Goal: Transaction & Acquisition: Obtain resource

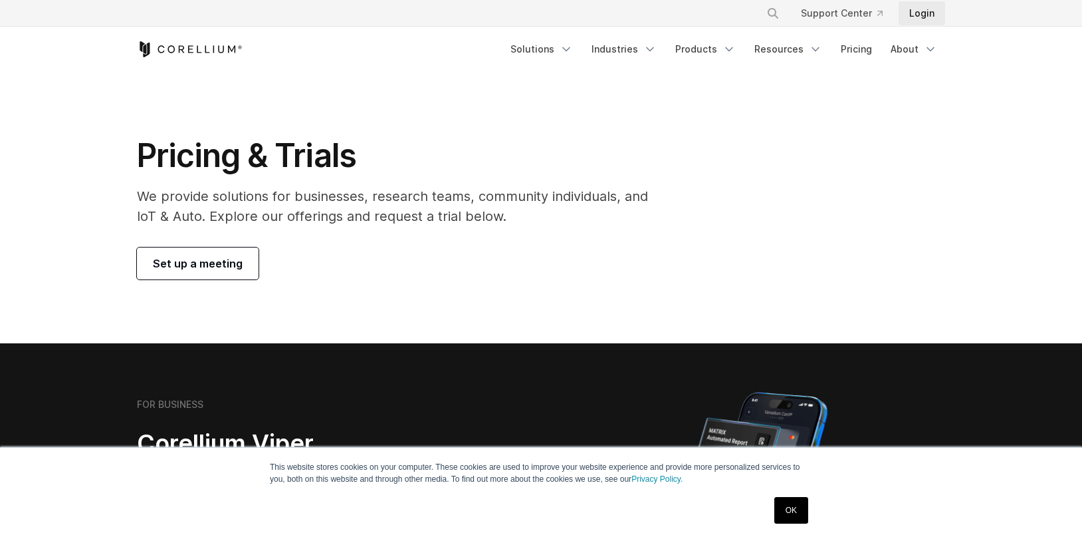
click at [918, 17] on link "Login" at bounding box center [922, 13] width 47 height 24
click at [789, 511] on link "OK" at bounding box center [792, 510] width 34 height 27
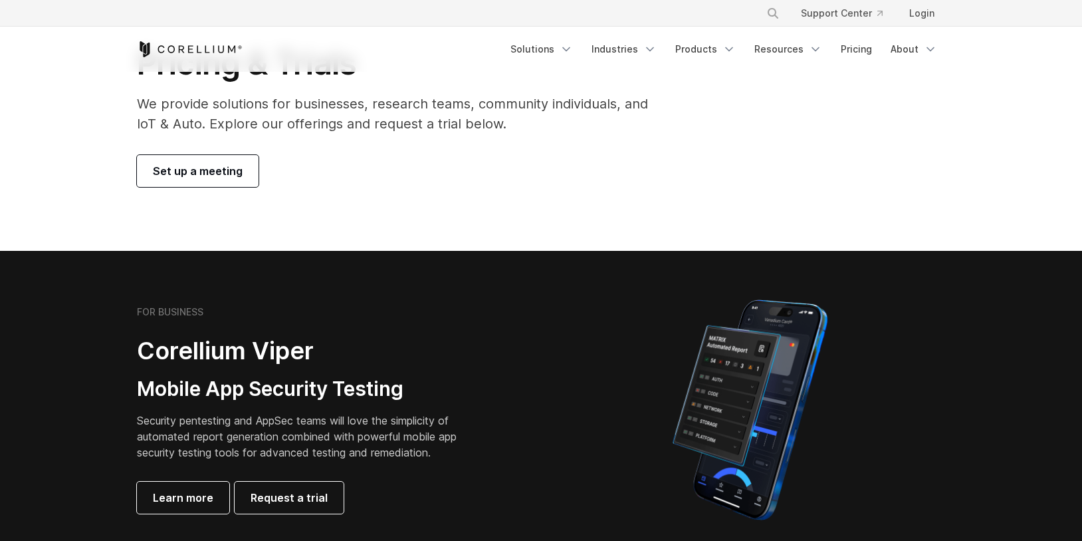
scroll to position [51, 0]
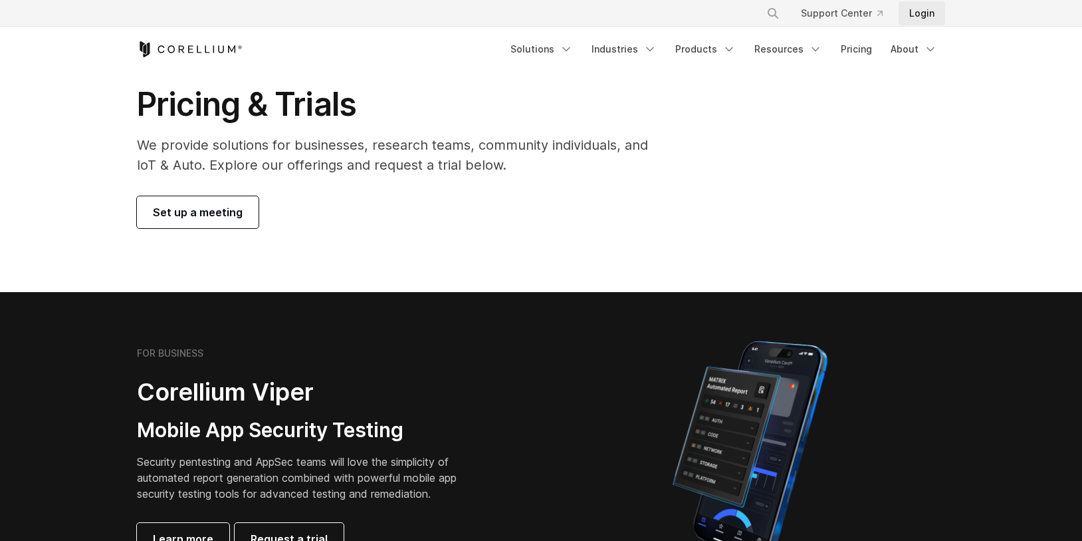
click at [922, 19] on link "Login" at bounding box center [922, 13] width 47 height 24
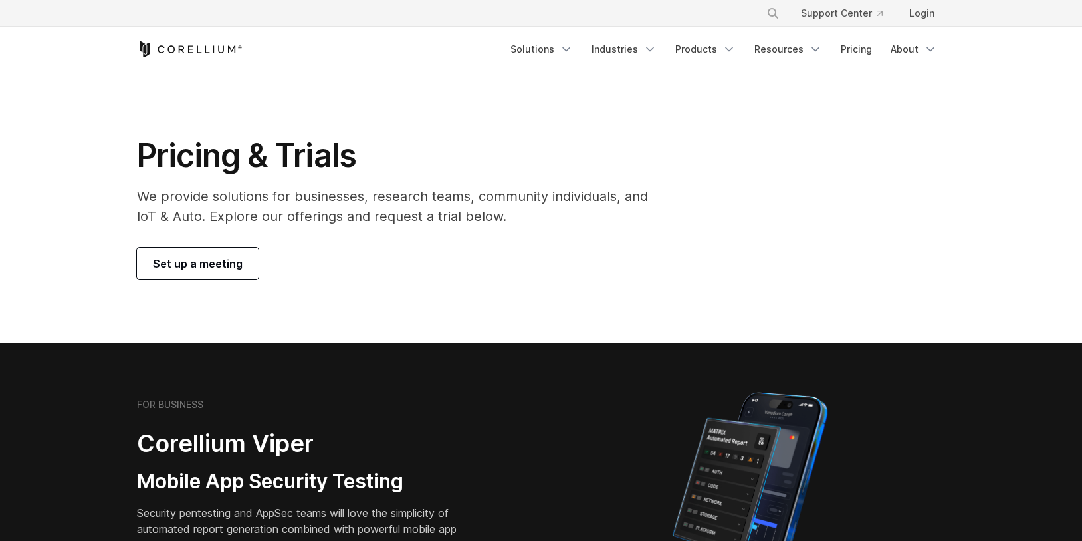
click at [223, 275] on link "Set up a meeting" at bounding box center [198, 263] width 122 height 32
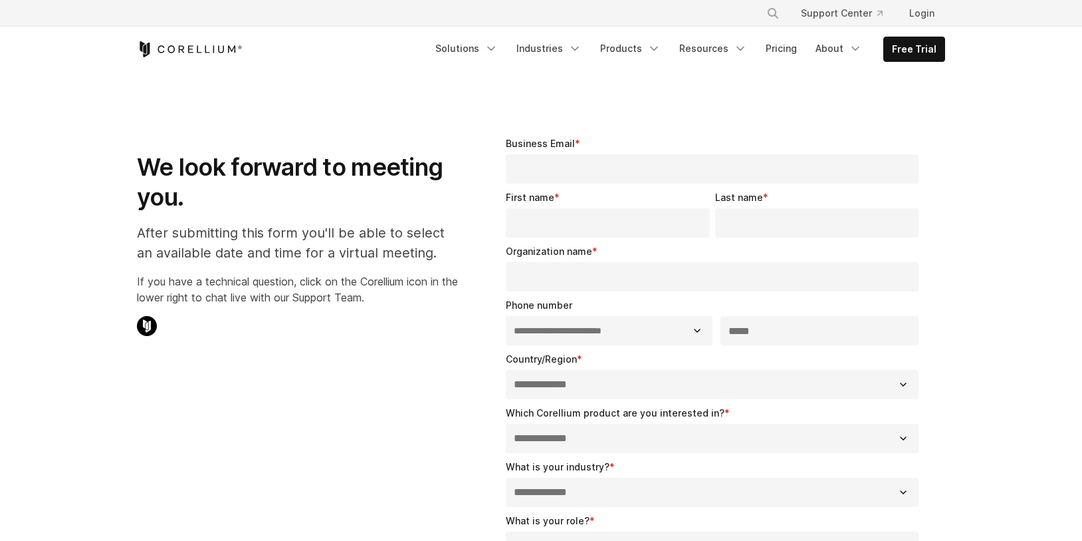
select select "**"
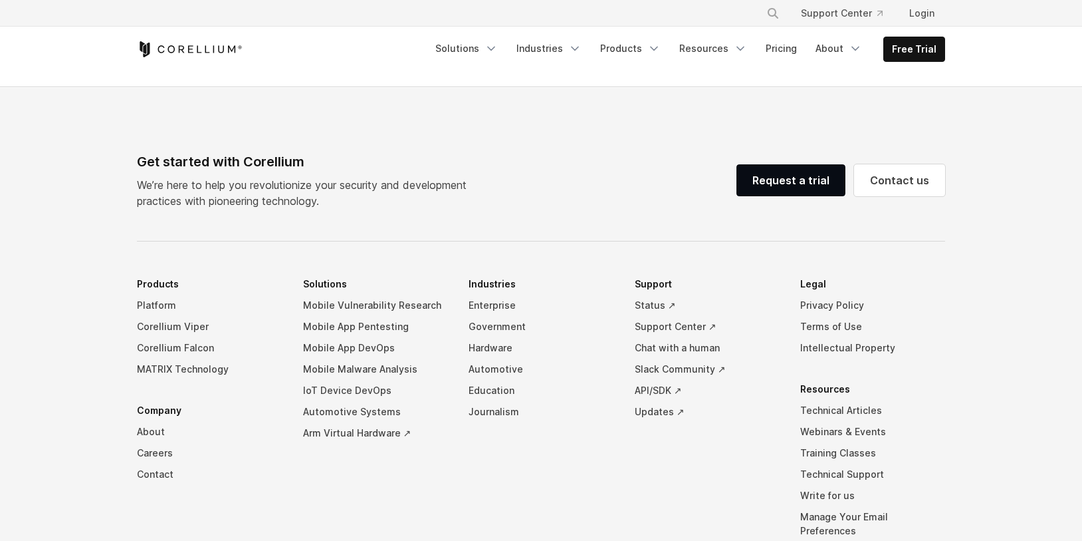
scroll to position [807, 0]
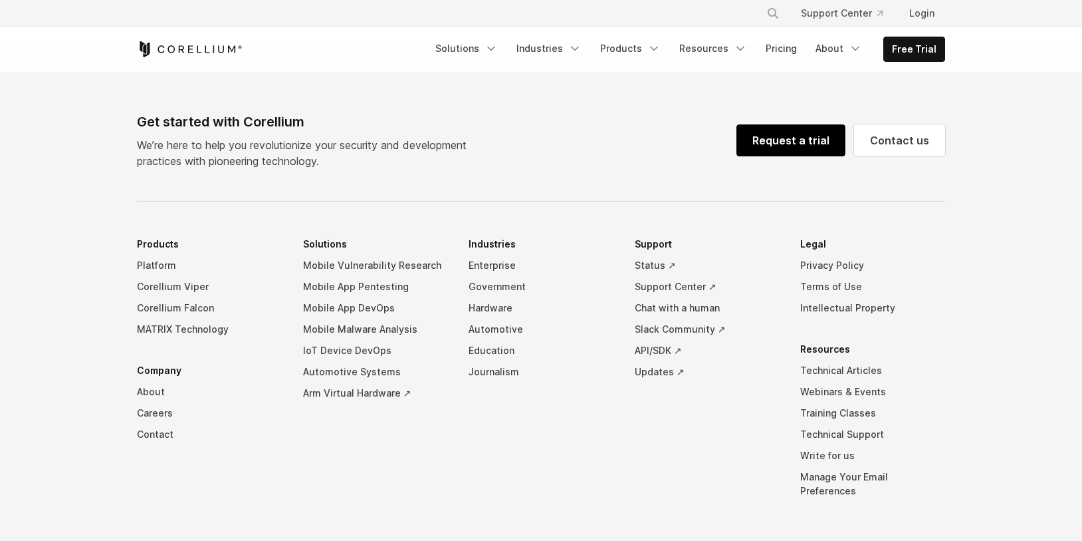
click at [779, 138] on link "Request a trial" at bounding box center [791, 140] width 109 height 32
